Goal: Book appointment/travel/reservation

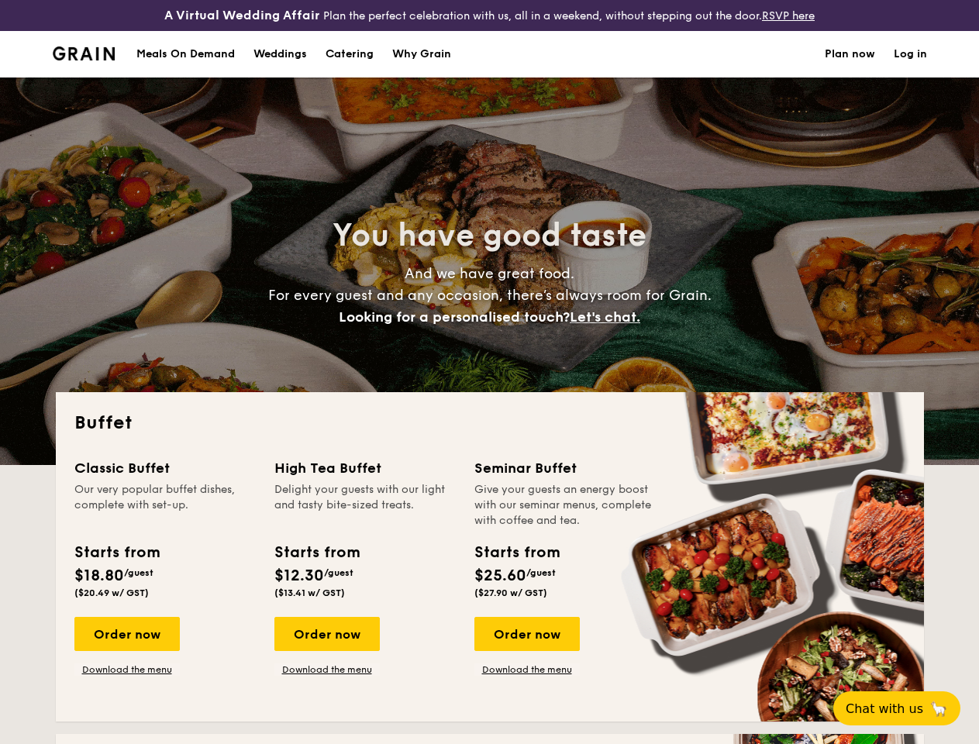
select select
click at [489, 372] on div "You have good taste And we have great food. For every guest and any occasion, t…" at bounding box center [490, 272] width 869 height 388
click at [910, 67] on link "Log in" at bounding box center [910, 54] width 33 height 47
click at [610, 326] on span "Let's chat." at bounding box center [605, 317] width 71 height 17
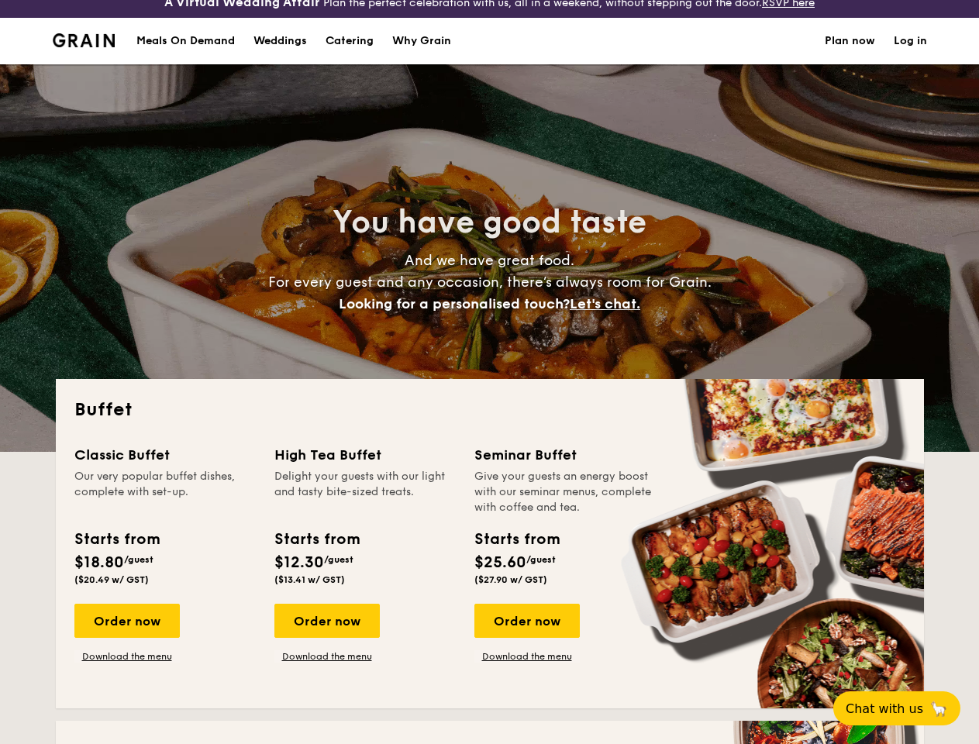
click at [126, 648] on div "Classic Buffet Our very popular buffet dishes, complete with set-up. Starts fro…" at bounding box center [489, 567] width 831 height 246
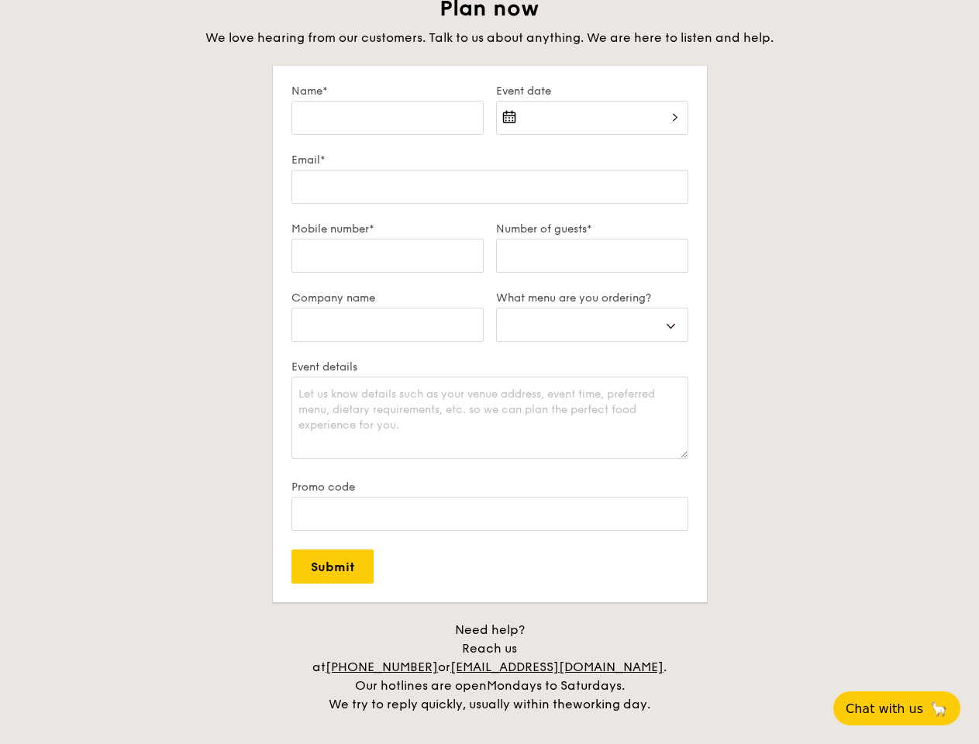
click at [906, 709] on span "Chat with us" at bounding box center [885, 709] width 78 height 15
